Goal: Navigation & Orientation: Find specific page/section

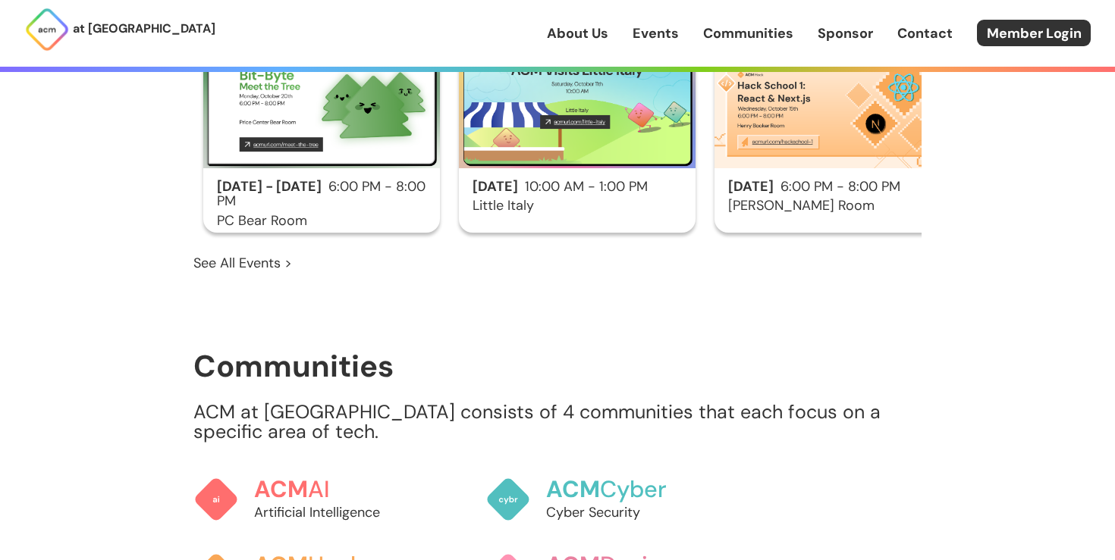
scroll to position [1584, 0]
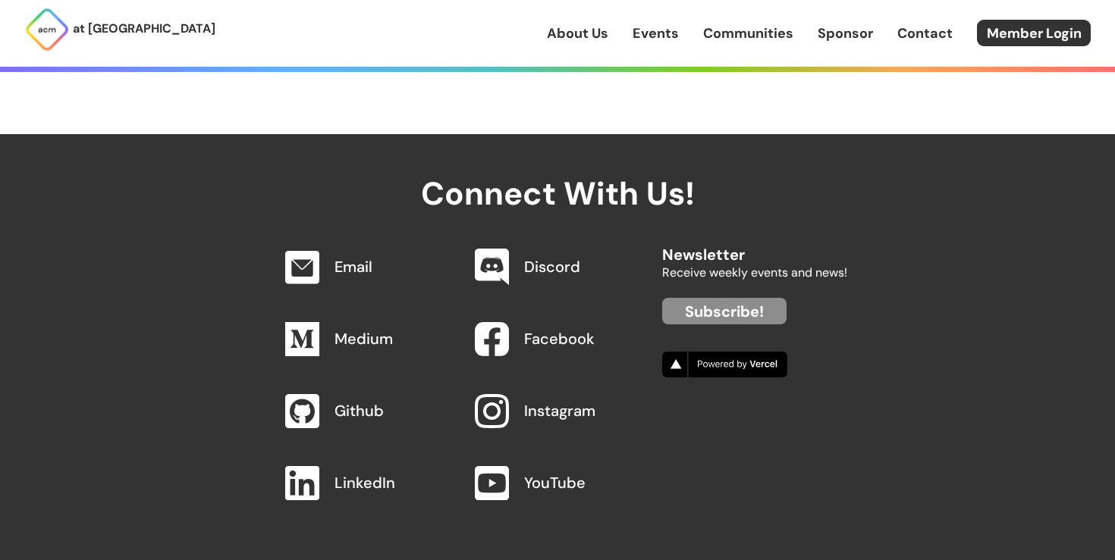
click at [599, 38] on link "About Us" at bounding box center [577, 34] width 61 height 20
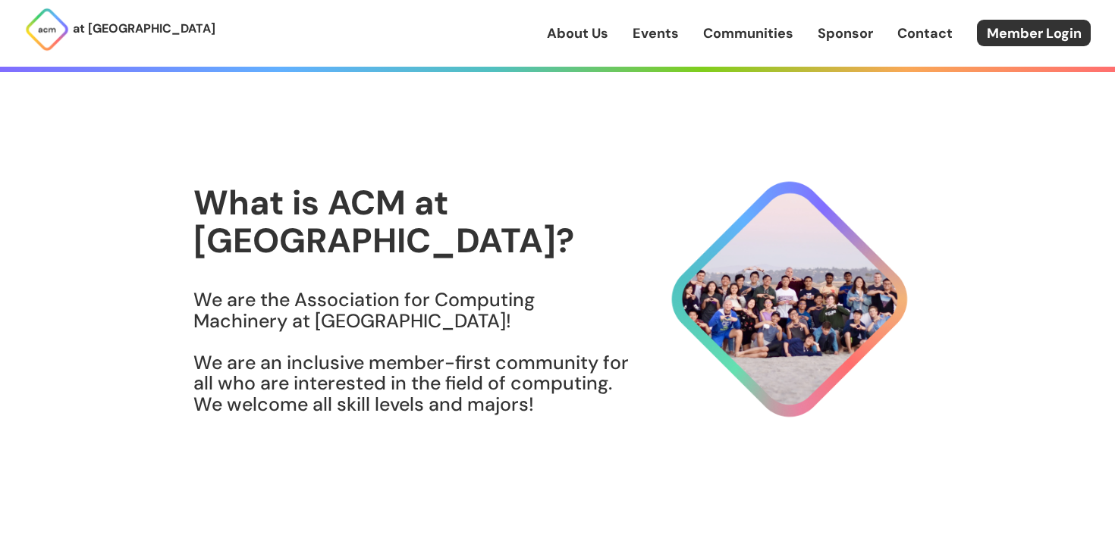
click at [699, 49] on div "at [GEOGRAPHIC_DATA] About Us Events Communities Sponsor Contact Member Login" at bounding box center [557, 33] width 1115 height 67
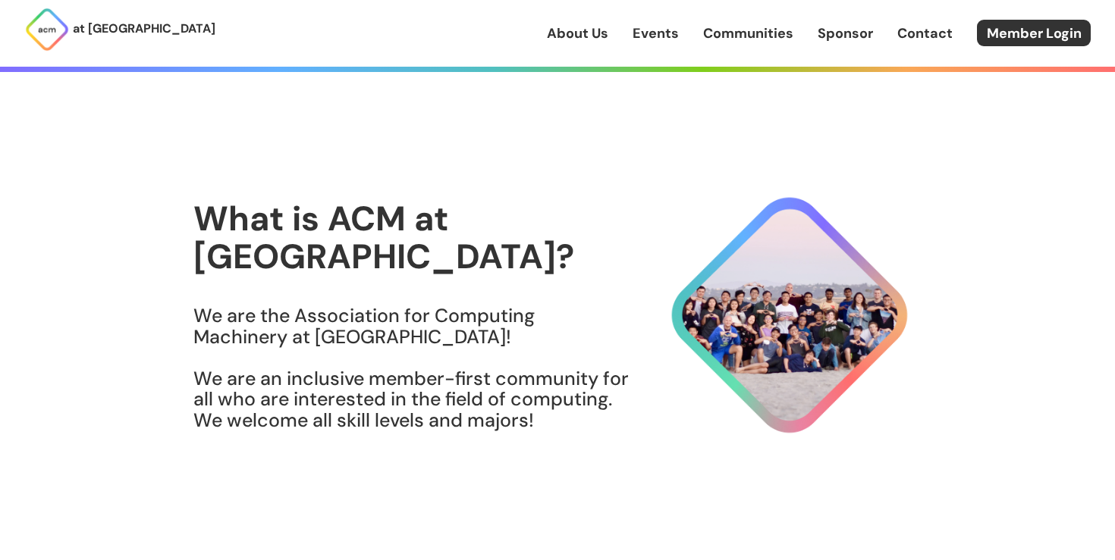
click at [665, 40] on link "Events" at bounding box center [656, 34] width 46 height 20
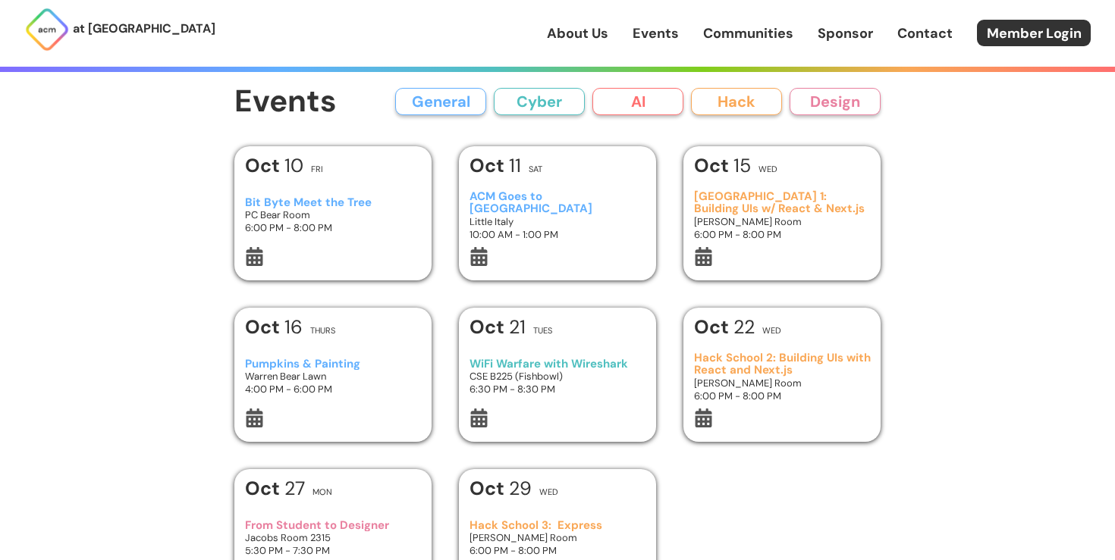
click at [692, 38] on div "About Us Events Communities Sponsor Contact Member Login" at bounding box center [831, 33] width 568 height 27
click at [702, 46] on div "About Us Events Communities Sponsor Contact Member Login" at bounding box center [831, 33] width 568 height 27
click at [749, 46] on div "About Us Events Communities Sponsor Contact Member Login" at bounding box center [831, 33] width 568 height 27
click at [752, 32] on link "Communities" at bounding box center [748, 34] width 90 height 20
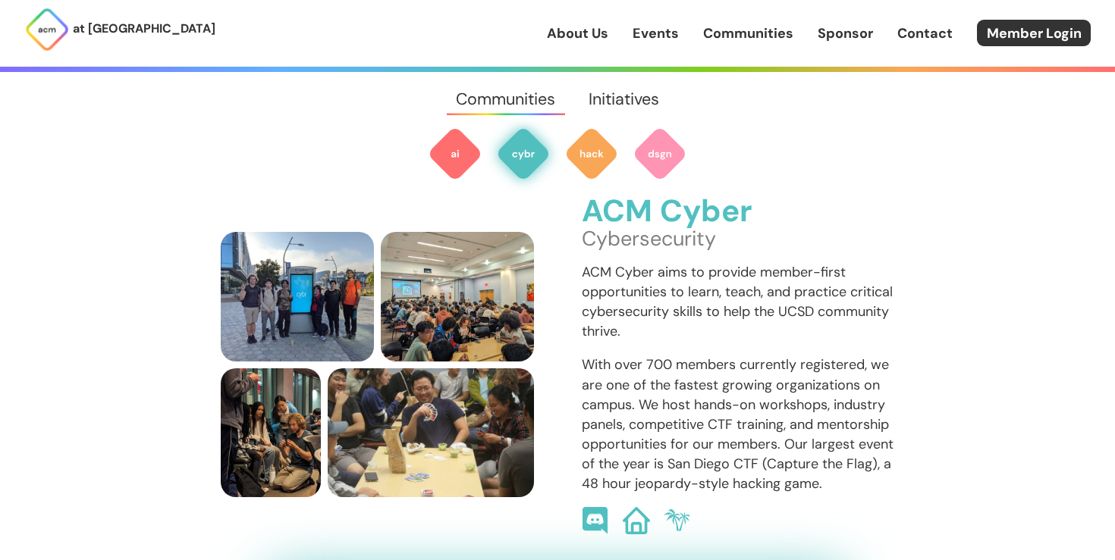
click at [1040, 49] on div "at [GEOGRAPHIC_DATA] About Us Events Communities Sponsor Contact Member Login" at bounding box center [557, 33] width 1115 height 67
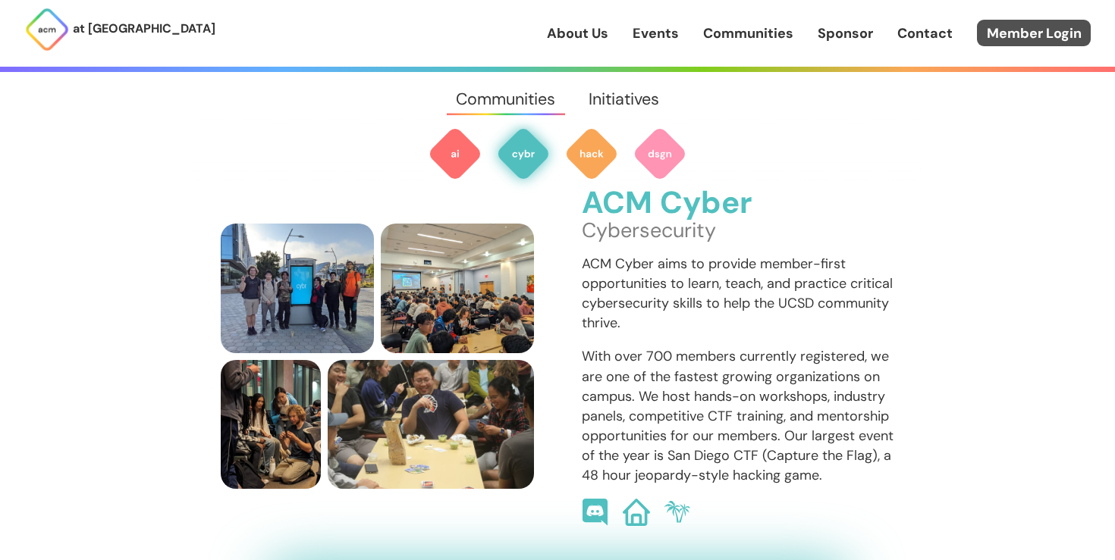
scroll to position [1038, 0]
click at [1025, 30] on link "Member Login" at bounding box center [1034, 33] width 114 height 27
